Goal: Navigation & Orientation: Find specific page/section

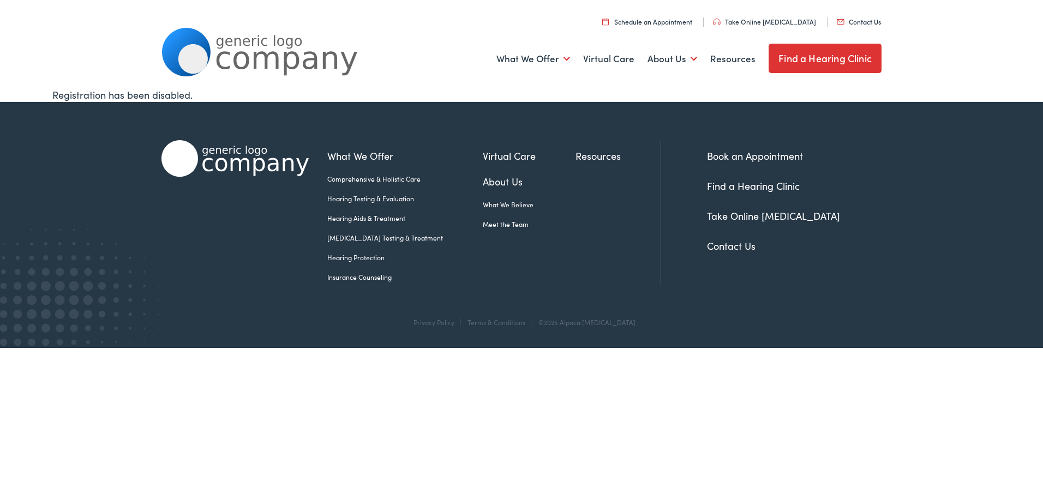
click at [821, 59] on link "Find a Hearing Clinic" at bounding box center [825, 58] width 113 height 29
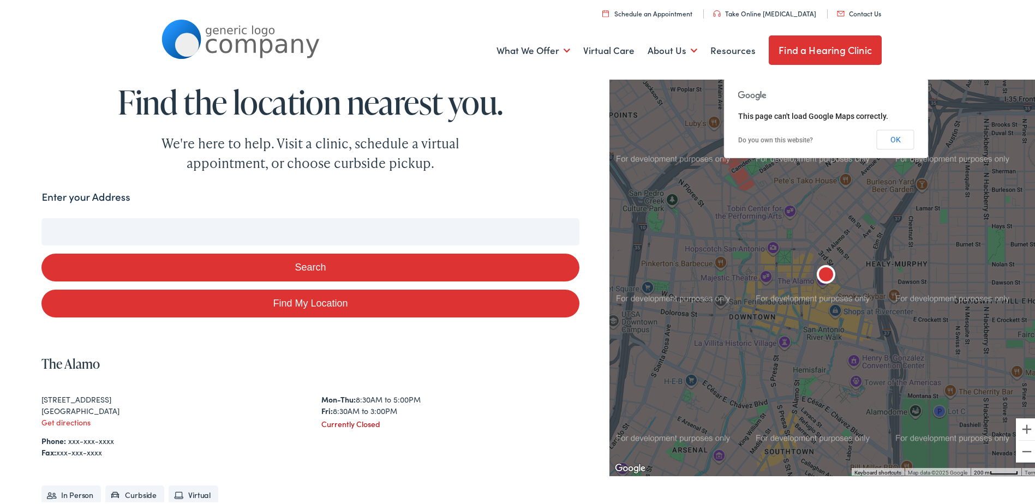
click at [268, 298] on link "Find My Location" at bounding box center [309, 302] width 537 height 28
type input "[GEOGRAPHIC_DATA], [US_STATE]"
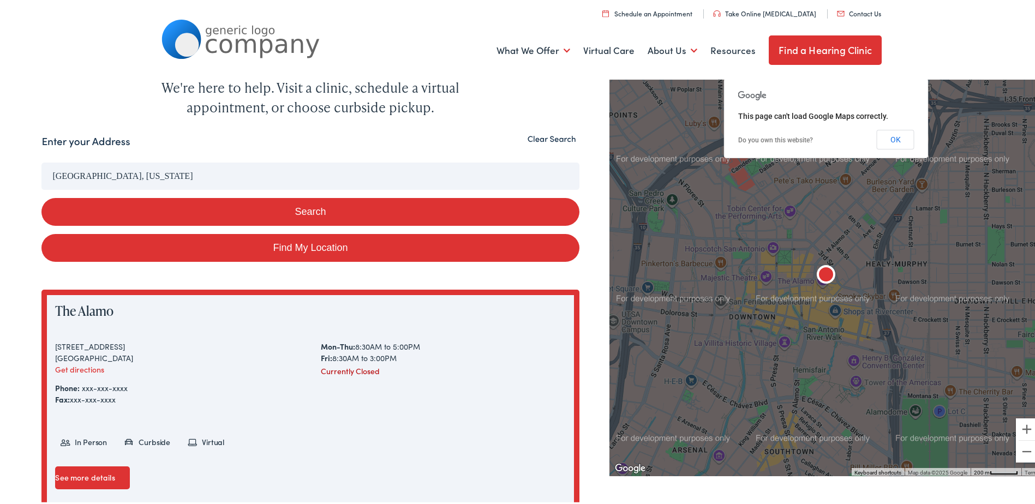
scroll to position [55, 0]
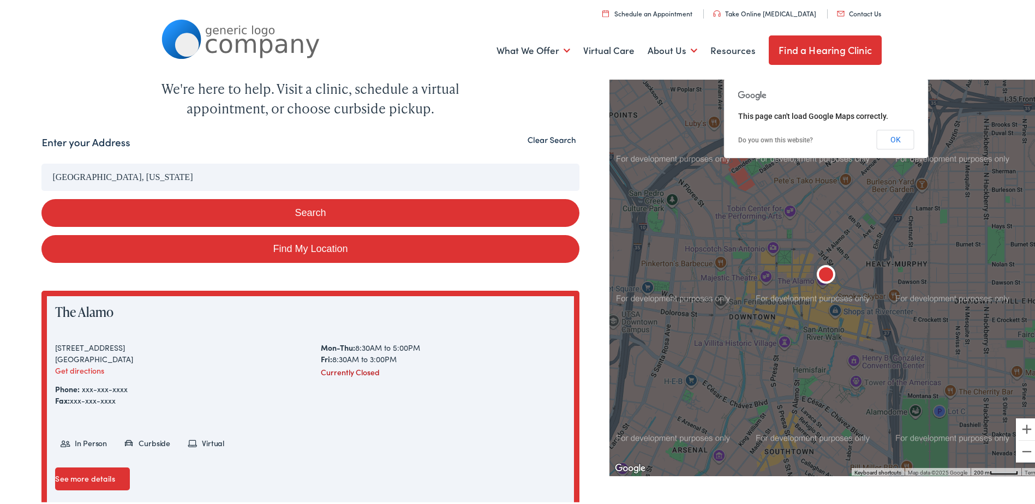
drag, startPoint x: 147, startPoint y: 175, endPoint x: 0, endPoint y: 175, distance: 146.8
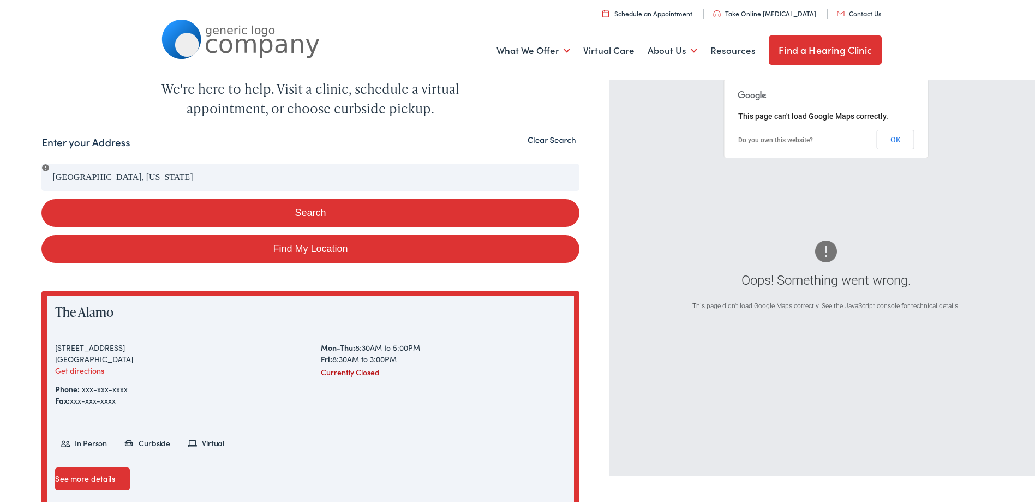
click at [40, 175] on div "Search Enter your Address Lansing, Michigan Search Find My Location Clear Searc…" at bounding box center [521, 349] width 1043 height 433
click at [533, 138] on button "Clear Search" at bounding box center [551, 138] width 55 height 10
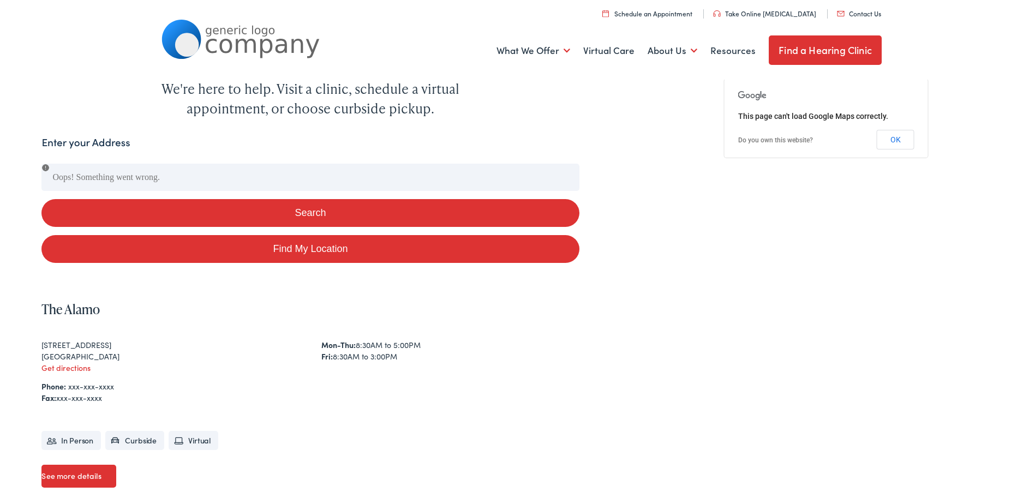
click at [310, 213] on button "Search" at bounding box center [309, 211] width 537 height 28
click at [360, 251] on link "Find My Location" at bounding box center [309, 247] width 537 height 28
type input "Lansing, Michigan"
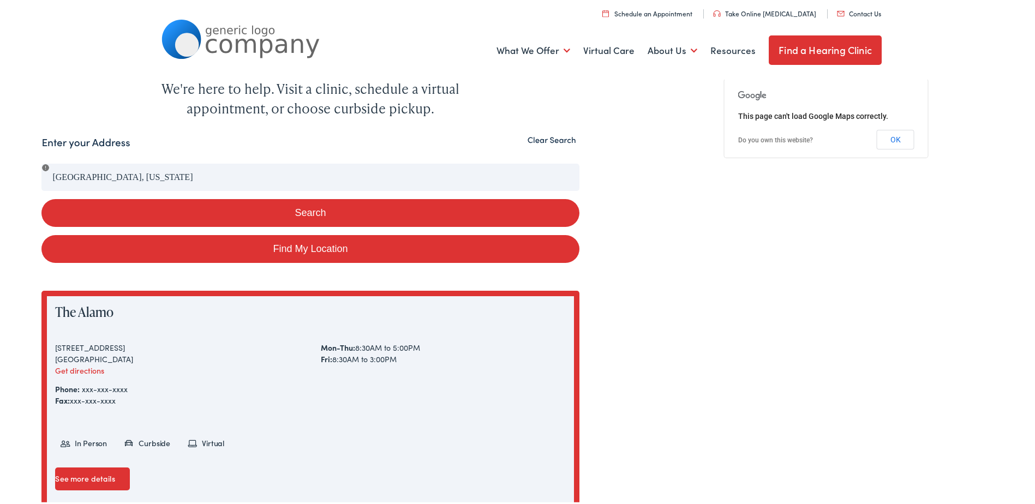
click at [849, 8] on link "Contact Us" at bounding box center [859, 11] width 44 height 9
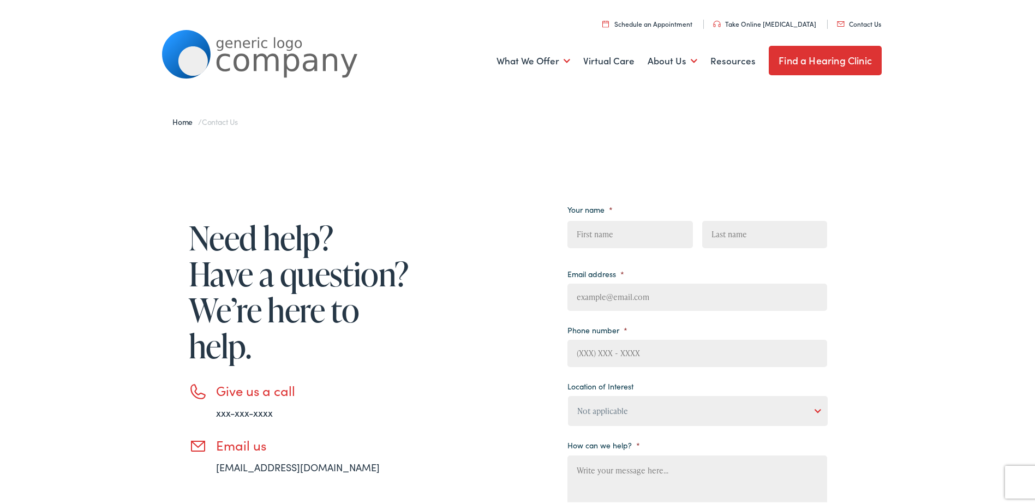
click at [854, 65] on link "Find a Hearing Clinic" at bounding box center [825, 58] width 113 height 29
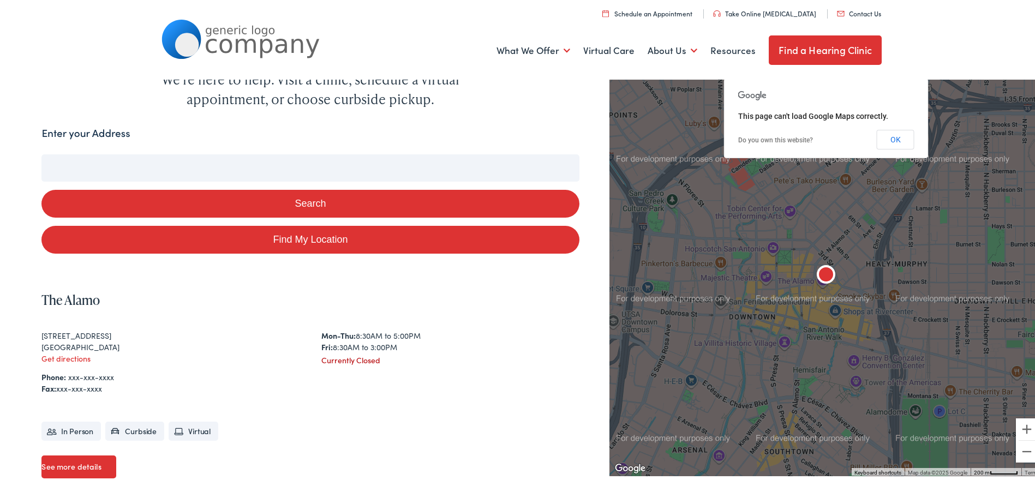
scroll to position [55, 0]
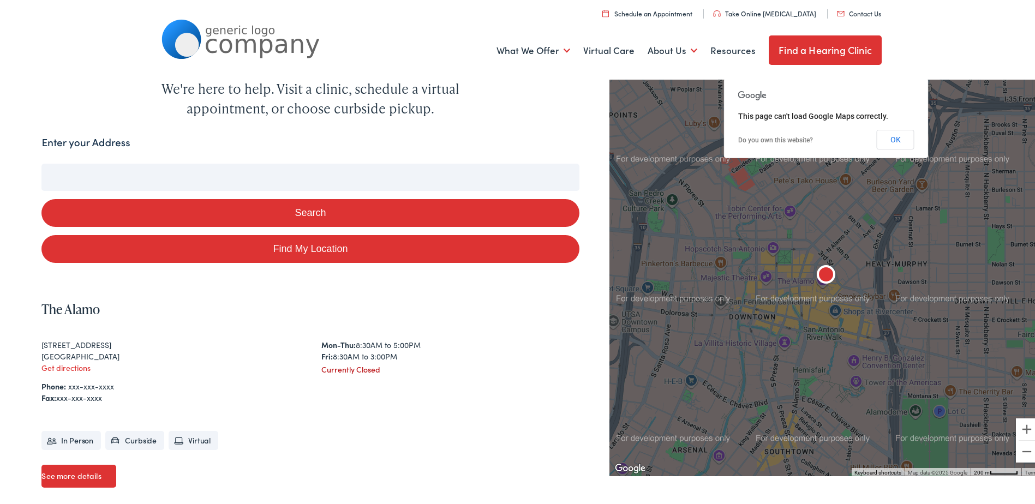
click at [300, 176] on input "Enter your Address" at bounding box center [309, 175] width 537 height 27
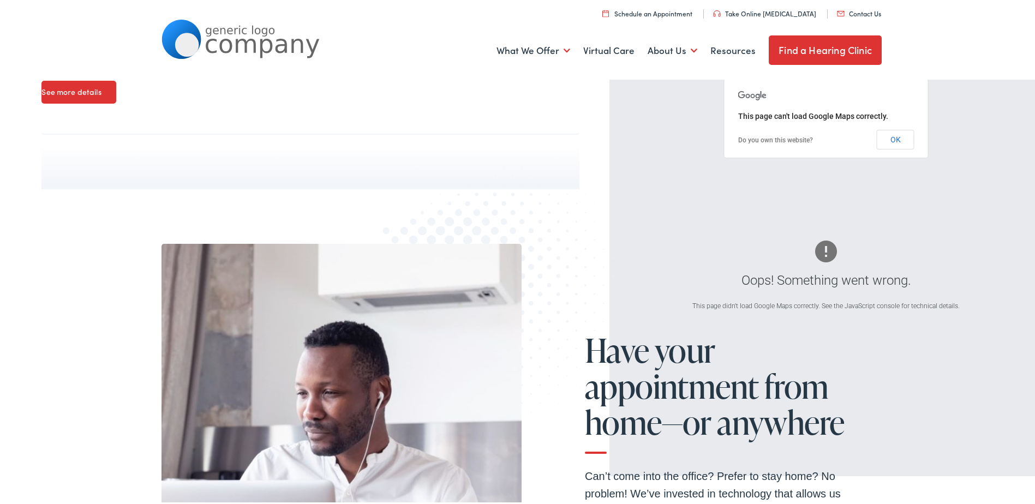
scroll to position [111, 0]
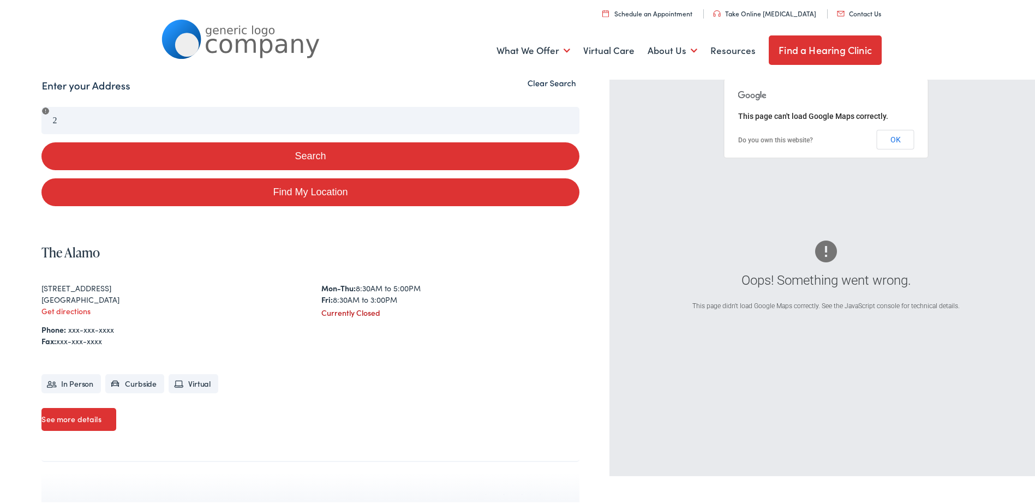
click at [308, 195] on link "Find My Location" at bounding box center [309, 190] width 537 height 28
type input "Lansing, Michigan"
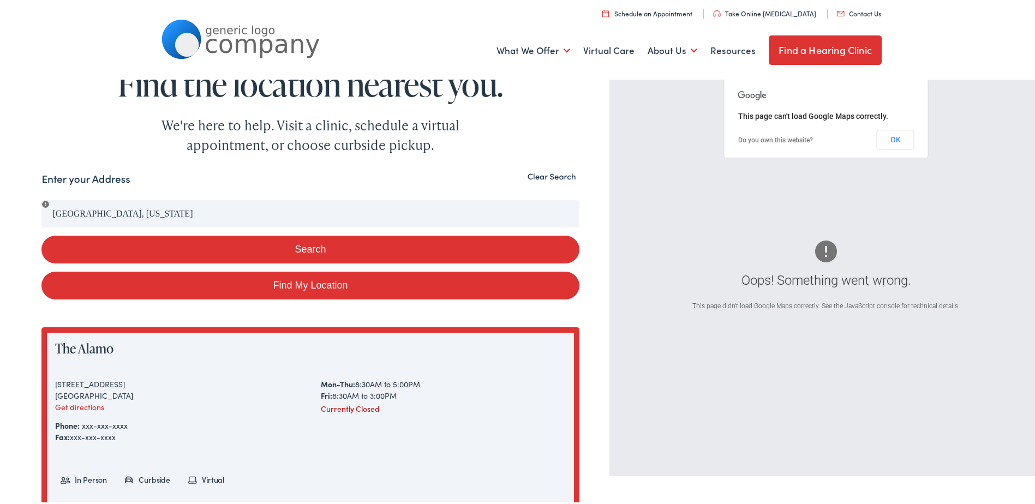
scroll to position [2, 0]
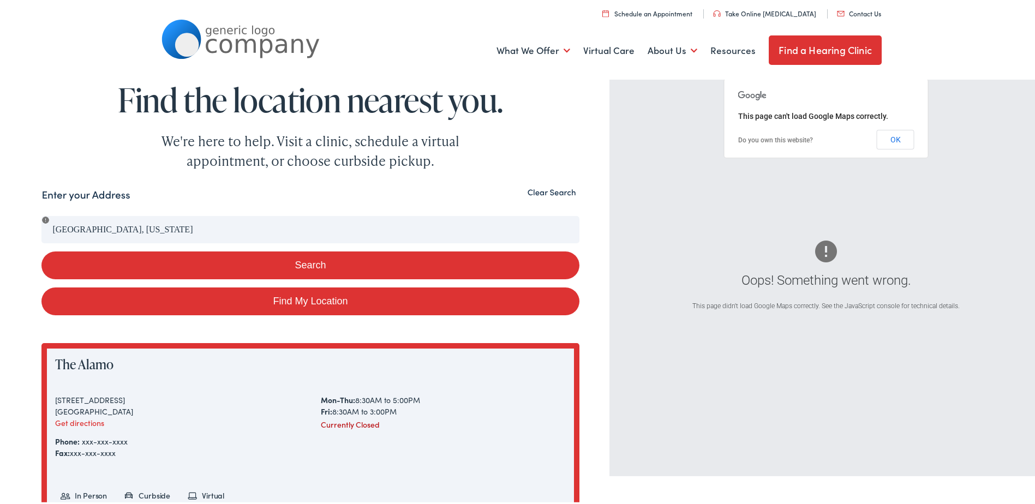
click at [307, 276] on button "Search" at bounding box center [309, 263] width 537 height 28
click at [543, 189] on button "Clear Search" at bounding box center [551, 190] width 55 height 10
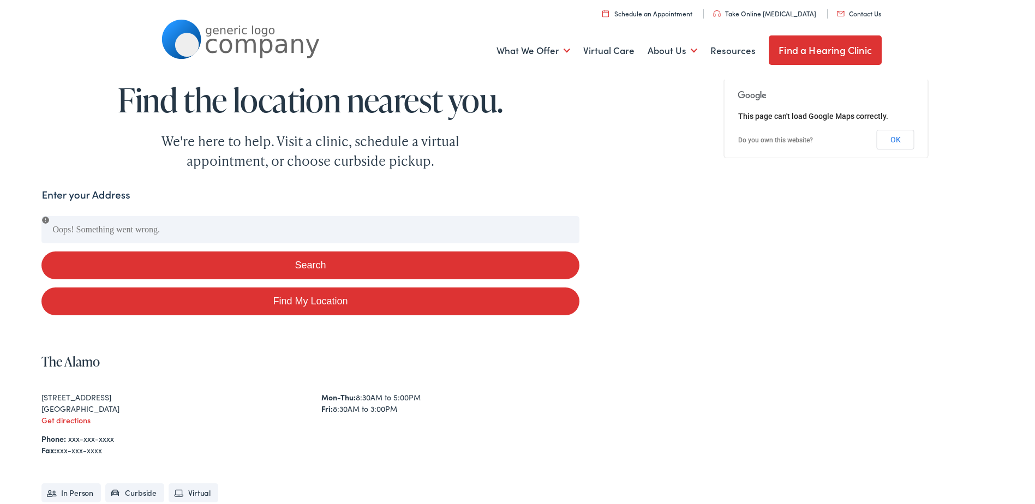
click at [315, 268] on button "Search" at bounding box center [309, 263] width 537 height 28
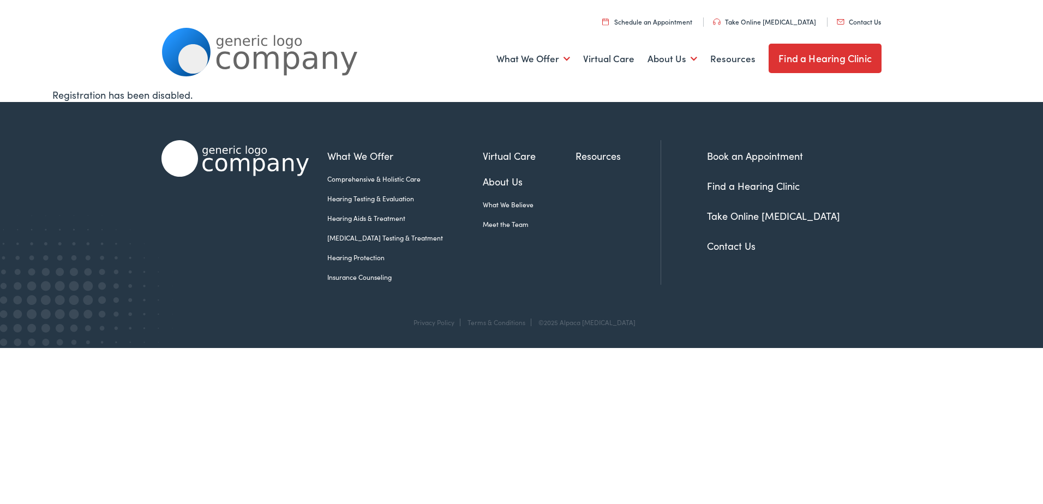
click at [824, 63] on link "Find a Hearing Clinic" at bounding box center [825, 58] width 113 height 29
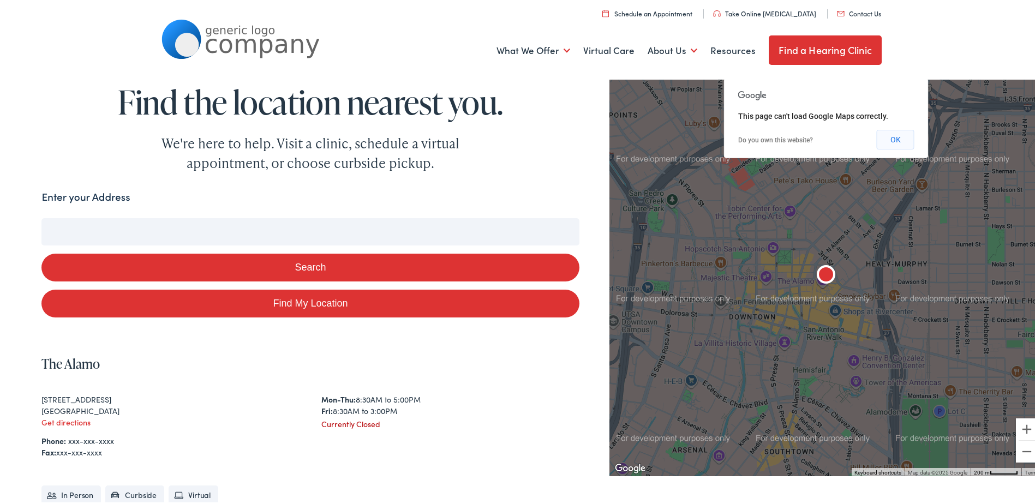
click at [891, 134] on button "OK" at bounding box center [896, 138] width 38 height 20
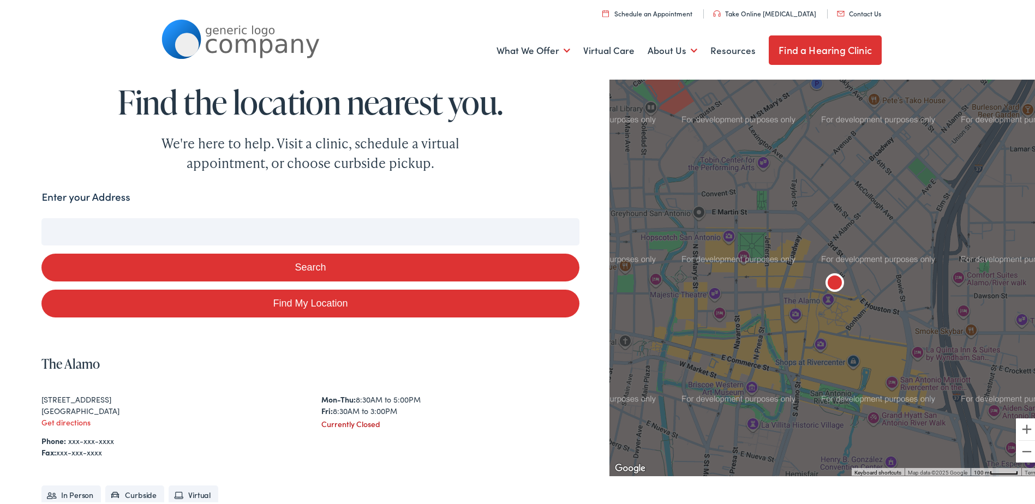
drag, startPoint x: 812, startPoint y: 258, endPoint x: 847, endPoint y: 283, distance: 43.8
click at [847, 284] on div at bounding box center [826, 274] width 434 height 400
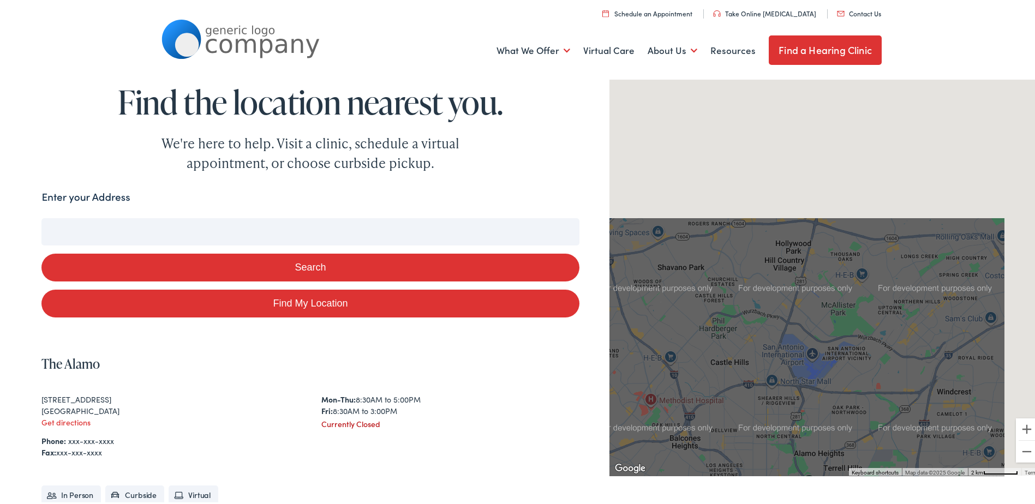
drag, startPoint x: 834, startPoint y: 213, endPoint x: 768, endPoint y: 487, distance: 281.8
click at [768, 487] on div "Search Enter your Address Search Find My Location Clear Search To navigate the …" at bounding box center [521, 406] width 960 height 439
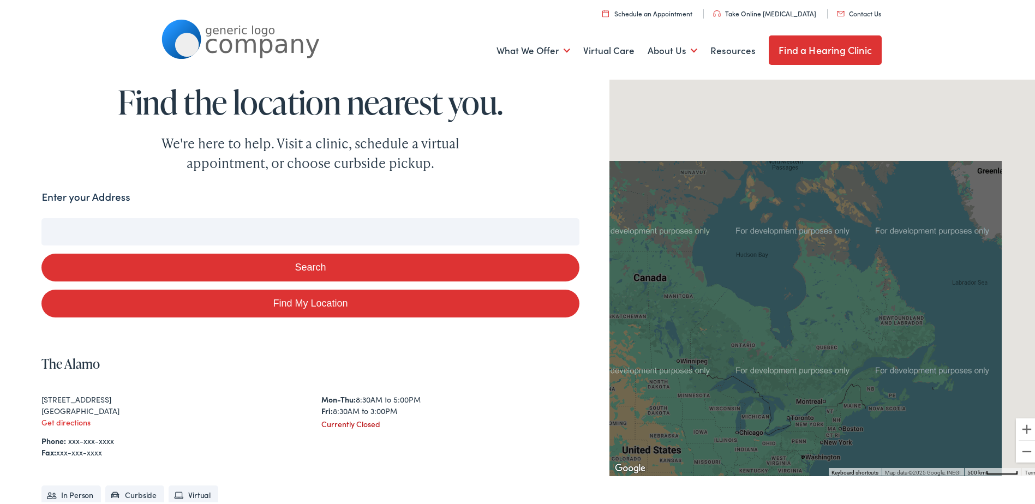
drag, startPoint x: 858, startPoint y: 327, endPoint x: 724, endPoint y: 453, distance: 184.1
click at [724, 453] on div at bounding box center [826, 274] width 434 height 400
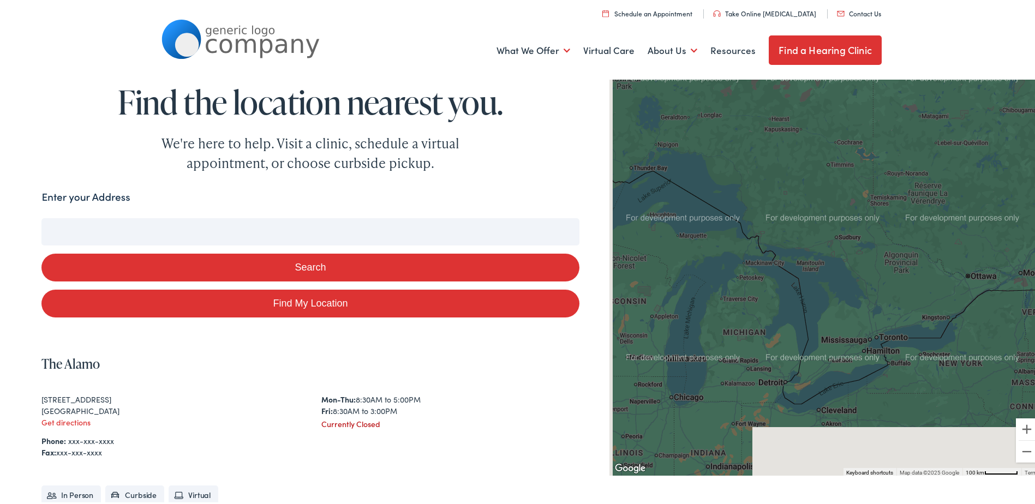
drag, startPoint x: 713, startPoint y: 440, endPoint x: 851, endPoint y: 246, distance: 237.5
click at [852, 244] on div at bounding box center [826, 274] width 434 height 400
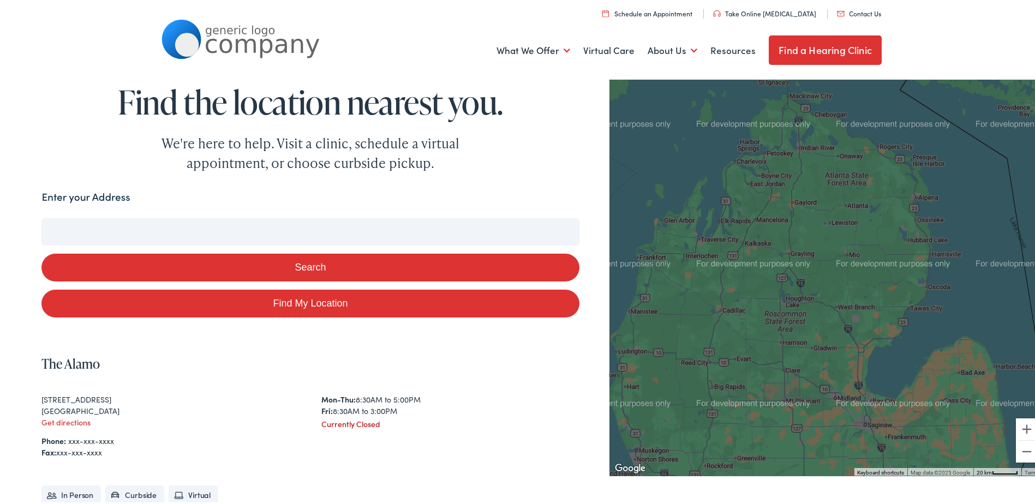
drag, startPoint x: 775, startPoint y: 270, endPoint x: 803, endPoint y: 425, distance: 157.5
click at [803, 425] on div at bounding box center [826, 274] width 434 height 400
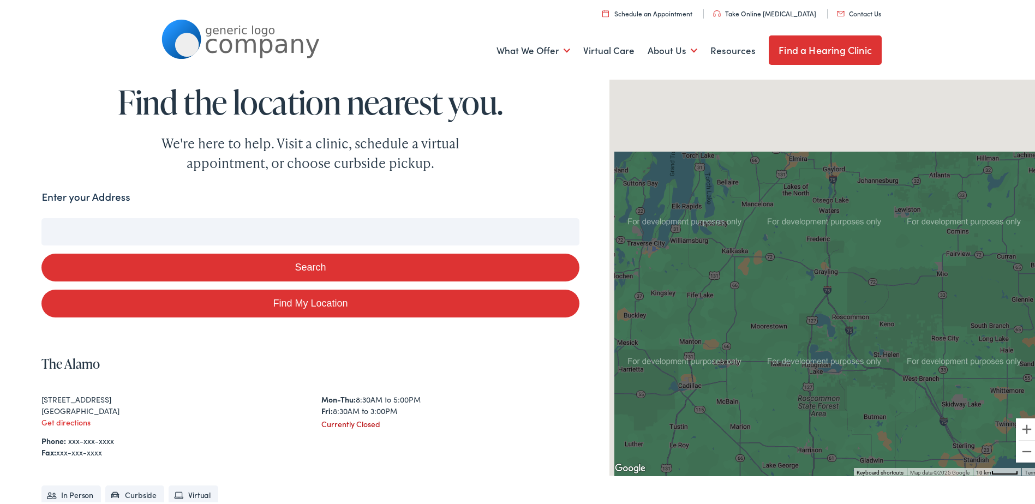
drag, startPoint x: 782, startPoint y: 339, endPoint x: 839, endPoint y: 532, distance: 201.5
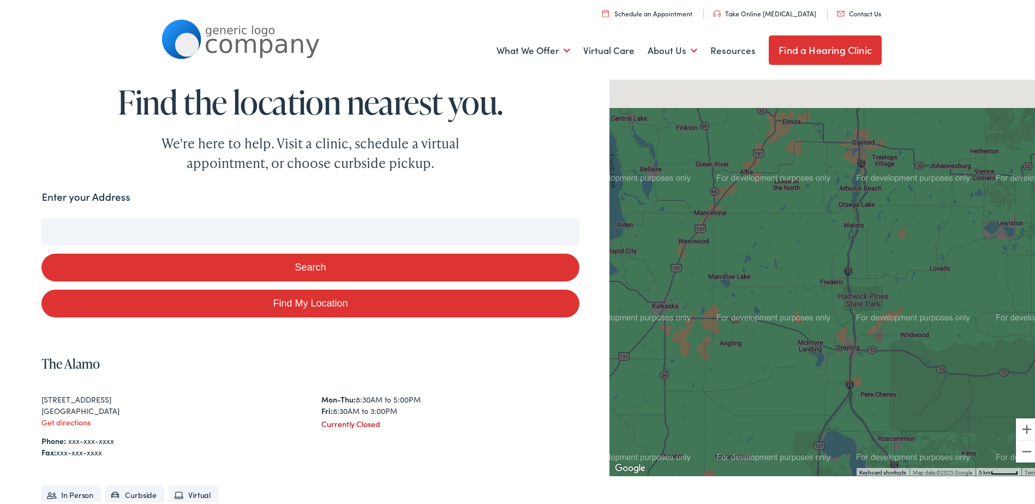
drag, startPoint x: 817, startPoint y: 287, endPoint x: 838, endPoint y: 486, distance: 200.2
click at [838, 486] on div "Search Enter your Address Search Find My Location Clear Search To navigate the …" at bounding box center [521, 406] width 960 height 439
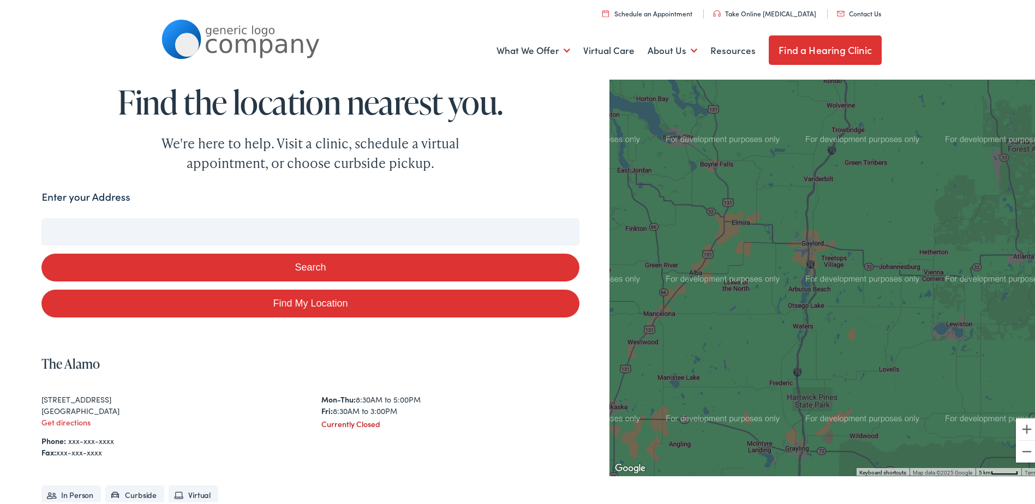
drag, startPoint x: 817, startPoint y: 236, endPoint x: 766, endPoint y: 341, distance: 117.1
click at [766, 341] on div at bounding box center [826, 274] width 434 height 400
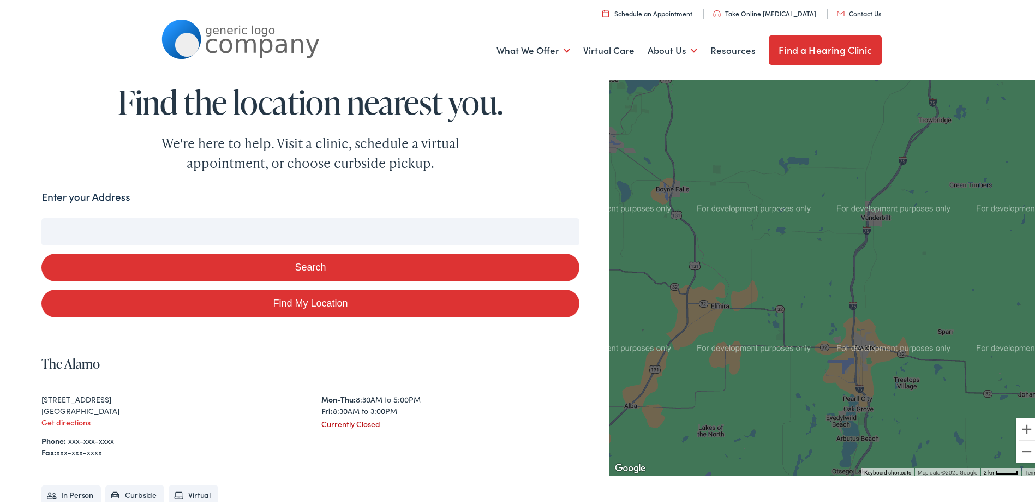
drag, startPoint x: 780, startPoint y: 292, endPoint x: 805, endPoint y: 449, distance: 158.6
click at [805, 449] on div at bounding box center [826, 274] width 434 height 400
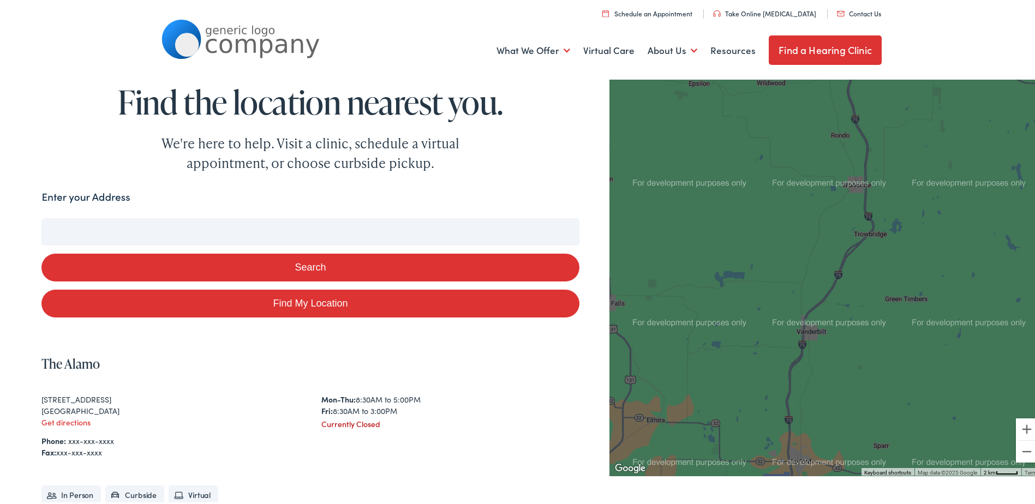
drag, startPoint x: 850, startPoint y: 310, endPoint x: 785, endPoint y: 426, distance: 132.4
click at [785, 426] on div at bounding box center [826, 274] width 434 height 400
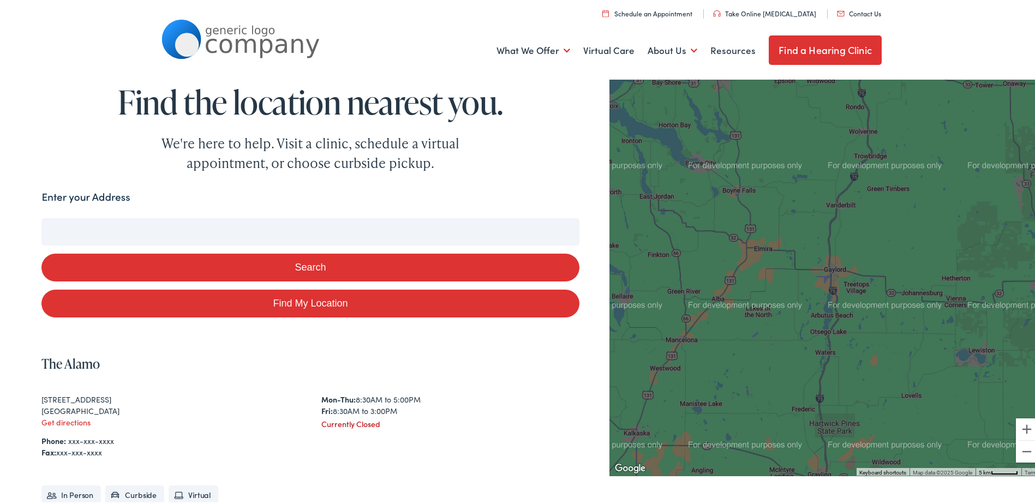
drag, startPoint x: 886, startPoint y: 358, endPoint x: 908, endPoint y: 237, distance: 123.1
click at [908, 237] on div at bounding box center [826, 274] width 434 height 400
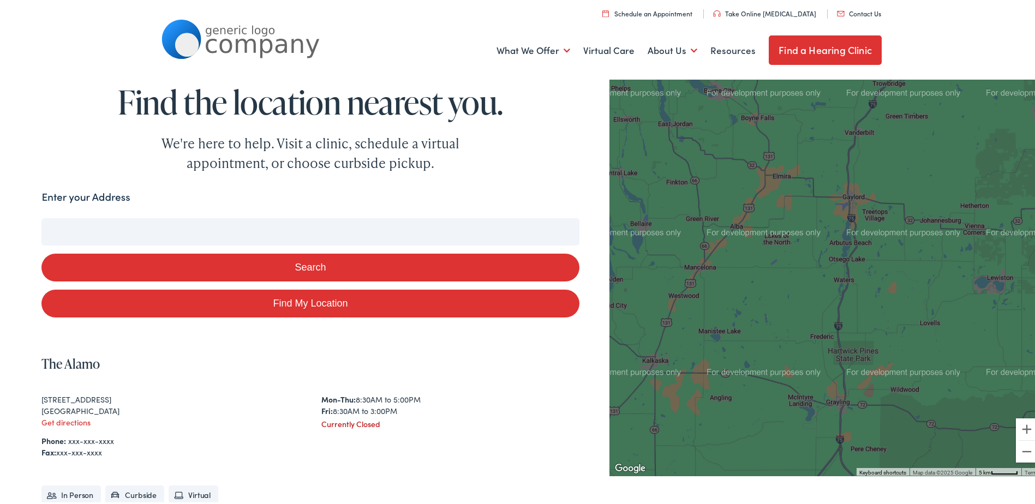
drag, startPoint x: 875, startPoint y: 327, endPoint x: 893, endPoint y: 255, distance: 74.6
click at [893, 255] on div at bounding box center [826, 274] width 434 height 400
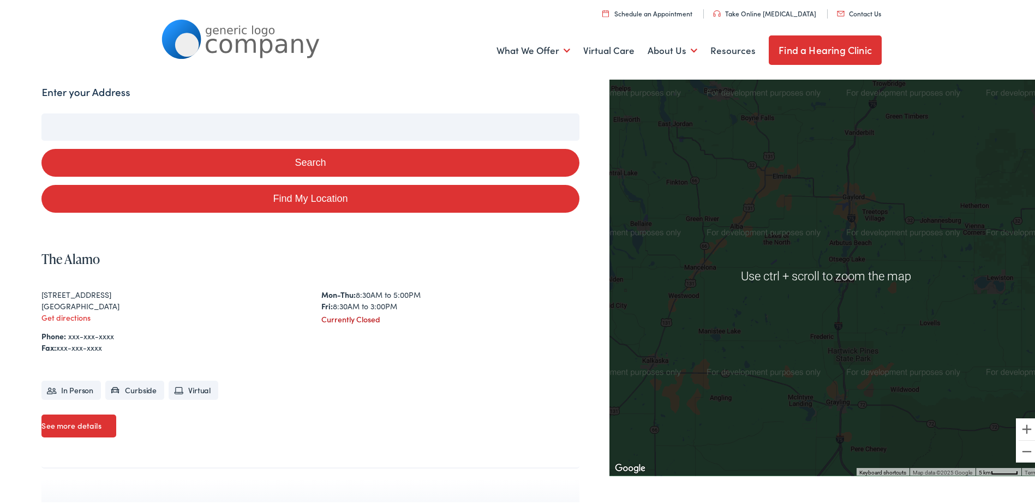
scroll to position [109, 0]
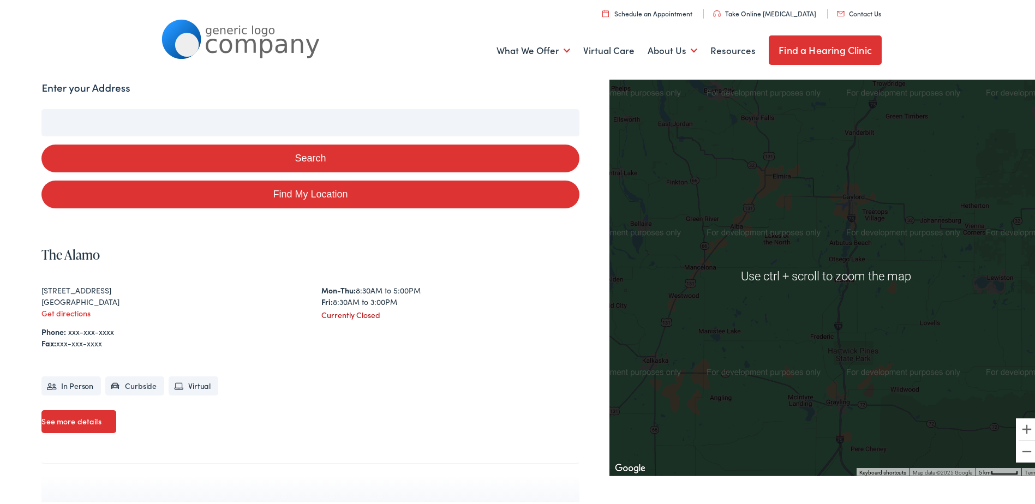
click at [325, 156] on button "Search" at bounding box center [309, 156] width 537 height 28
